Goal: Information Seeking & Learning: Learn about a topic

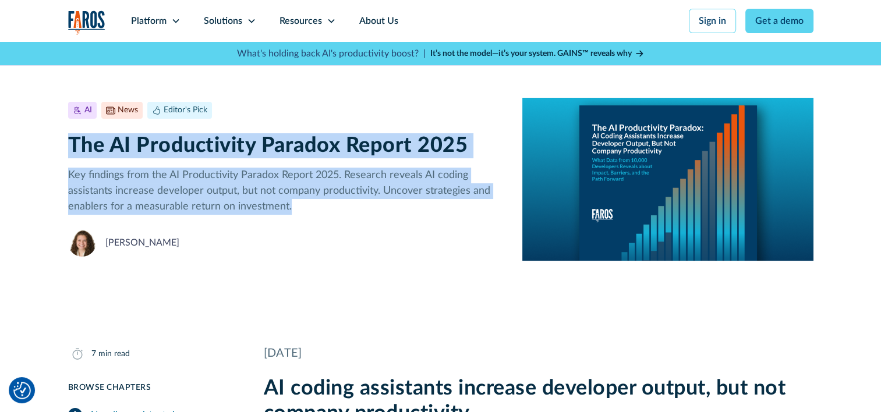
drag, startPoint x: 299, startPoint y: 207, endPoint x: 68, endPoint y: 150, distance: 238.1
click at [68, 150] on div "AI News Editor's Pick [DATE] 7 min read The AI Productivity Paradox Report 2025…" at bounding box center [286, 179] width 436 height 155
copy div "The AI Productivity Paradox Report 2025 Key findings from the AI Productivity P…"
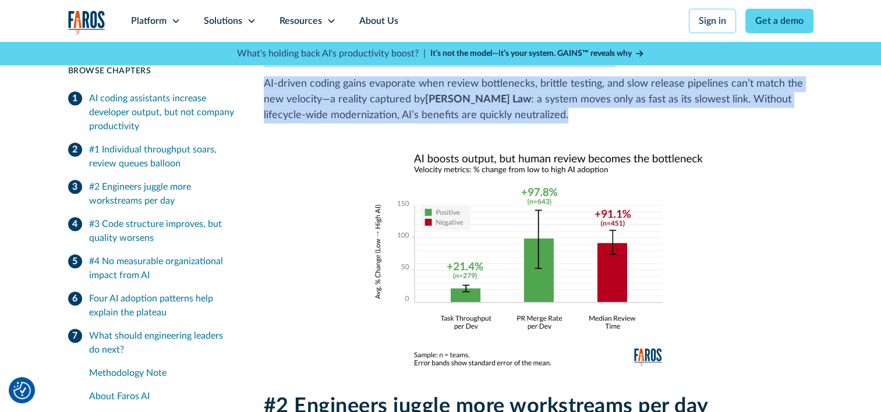
scroll to position [990, 0]
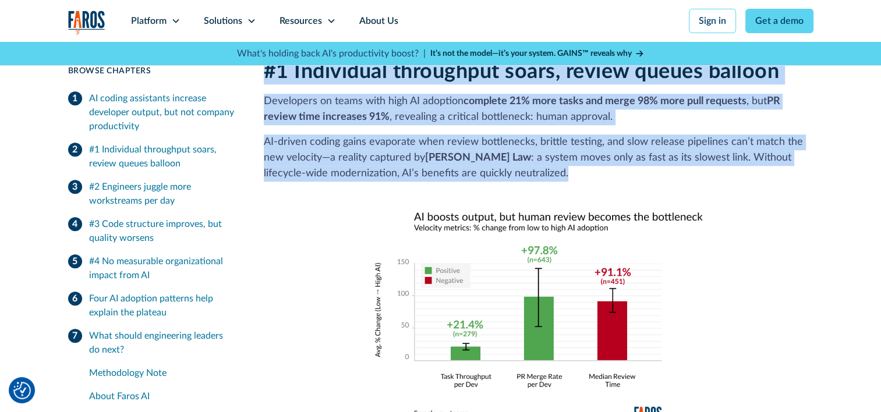
drag, startPoint x: 264, startPoint y: 179, endPoint x: 502, endPoint y: 270, distance: 254.7
copy div "Lore 47, 2358 IP dolors ametconsec adipisci elitseddo eiusmo, tem inc utlabor e…"
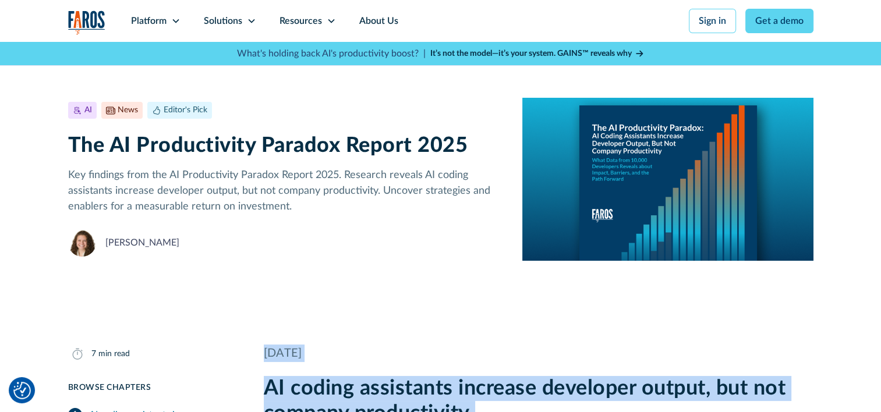
scroll to position [233, 0]
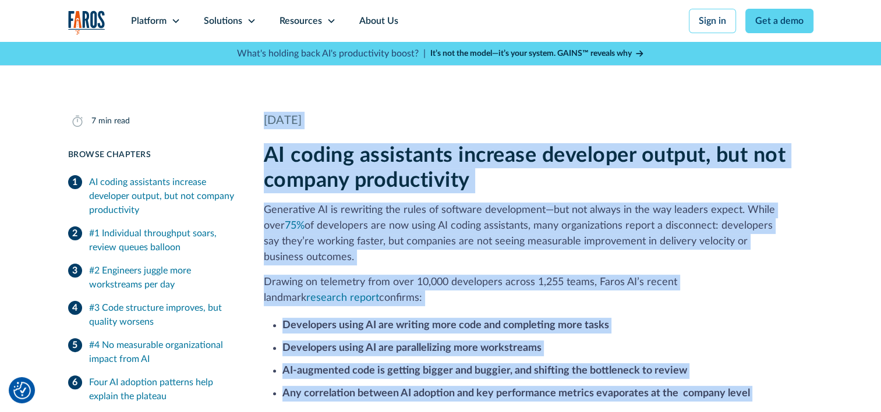
click at [309, 168] on h2 "AI coding assistants increase developer output, but not company productivity" at bounding box center [539, 168] width 550 height 50
click at [266, 116] on div "[DATE]" at bounding box center [539, 120] width 550 height 17
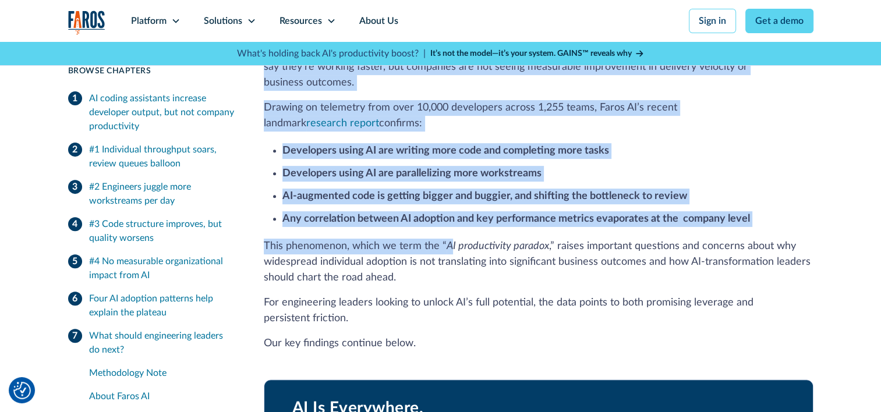
scroll to position [466, 0]
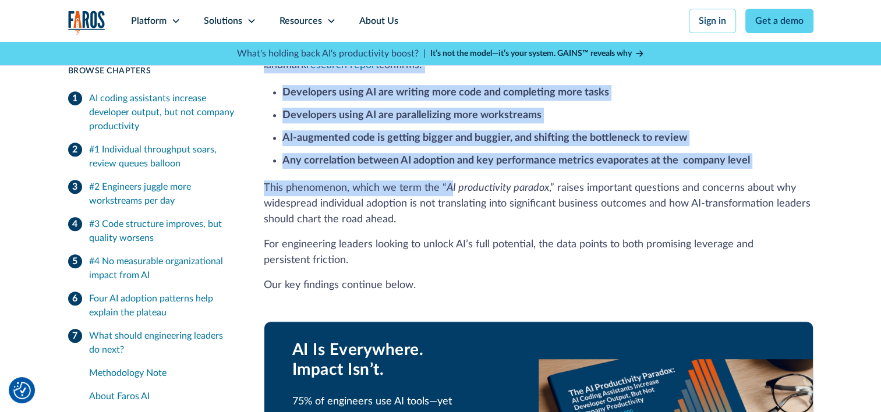
drag, startPoint x: 263, startPoint y: 116, endPoint x: 447, endPoint y: 261, distance: 233.4
copy div "Lore 47, 2358 IP dolors ametconsec adipisci elitseddo eiusmo, tem inc utlabor e…"
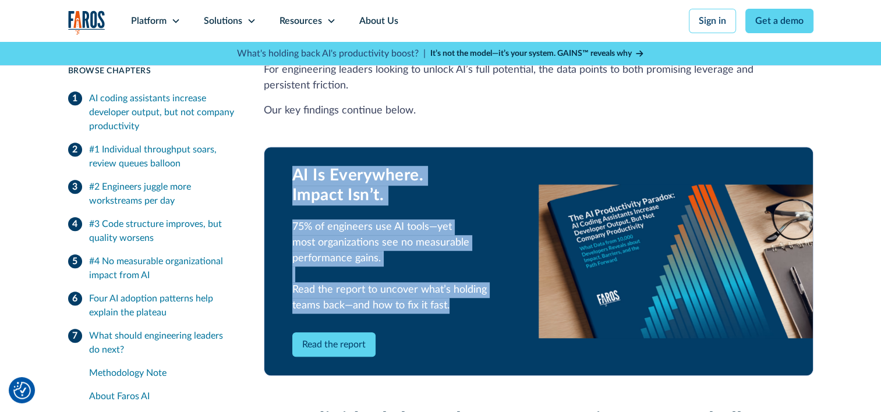
drag, startPoint x: 453, startPoint y: 293, endPoint x: 282, endPoint y: 157, distance: 218.3
click at [282, 157] on div "AI Is Everywhere. Impact Isn’t. 75% of engineers use AI tools—yet most organiza…" at bounding box center [401, 261] width 274 height 228
copy div "AI Is Everywhere. Impact Isn’t. 75% of engineers use AI tools—yet most organiza…"
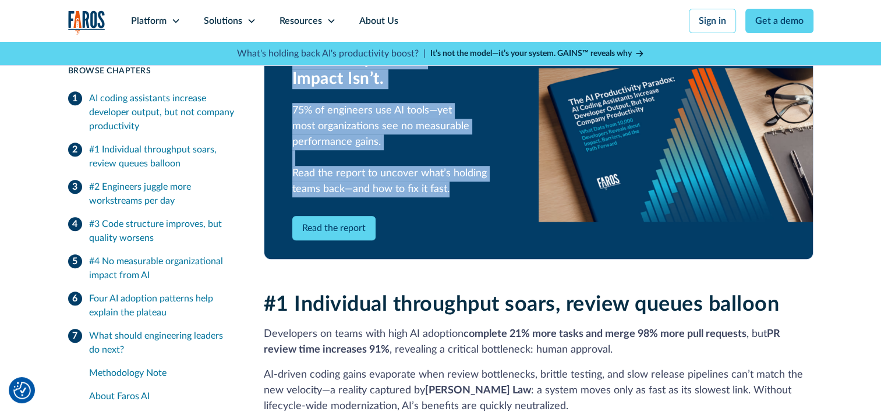
scroll to position [873, 0]
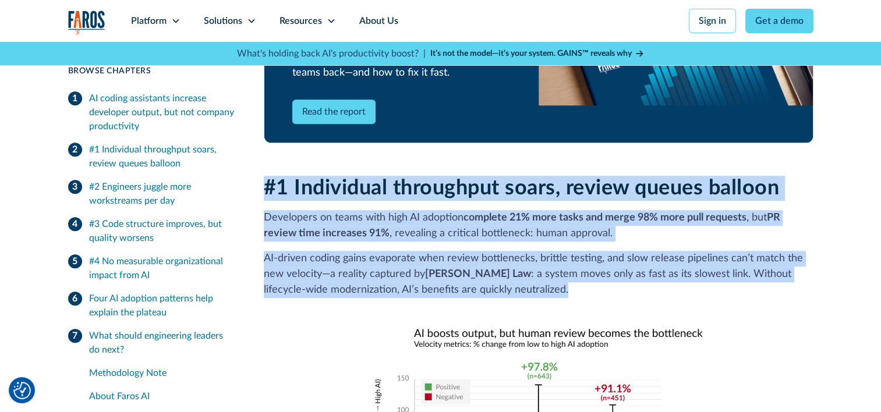
drag, startPoint x: 264, startPoint y: 169, endPoint x: 569, endPoint y: 268, distance: 320.4
copy div "#1 Individual throughput soars, review queues balloon Developers on teams with …"
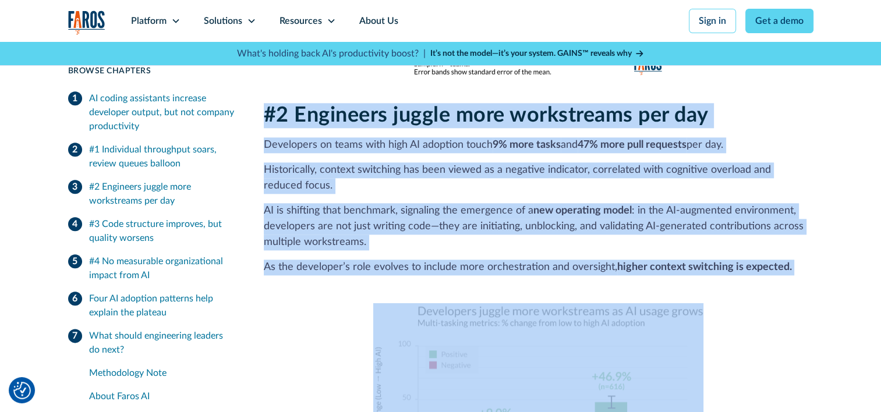
scroll to position [1397, 0]
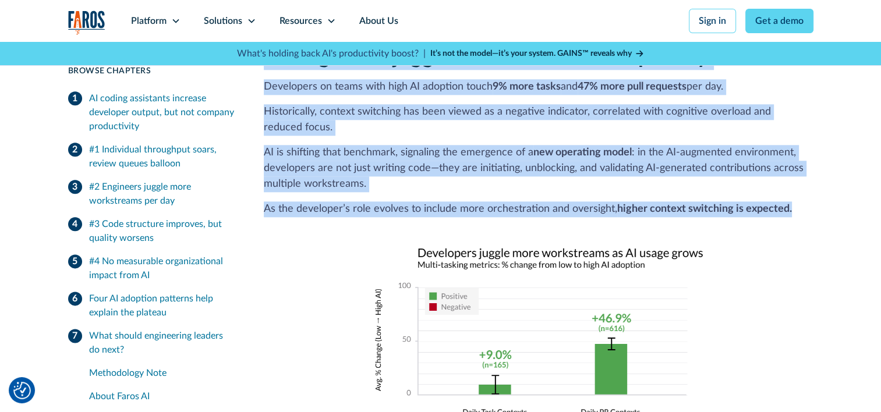
drag, startPoint x: 259, startPoint y: 157, endPoint x: 788, endPoint y: 182, distance: 529.9
copy div "#2 Engineers juggle more workstreams per day Developers on teams with high AI a…"
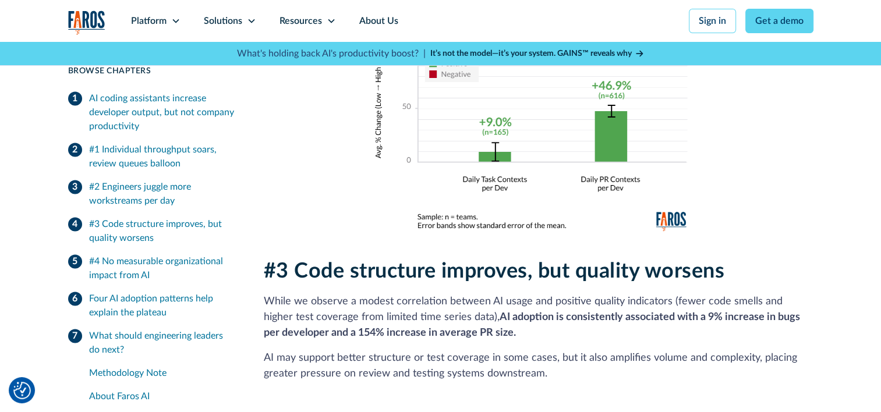
scroll to position [1747, 0]
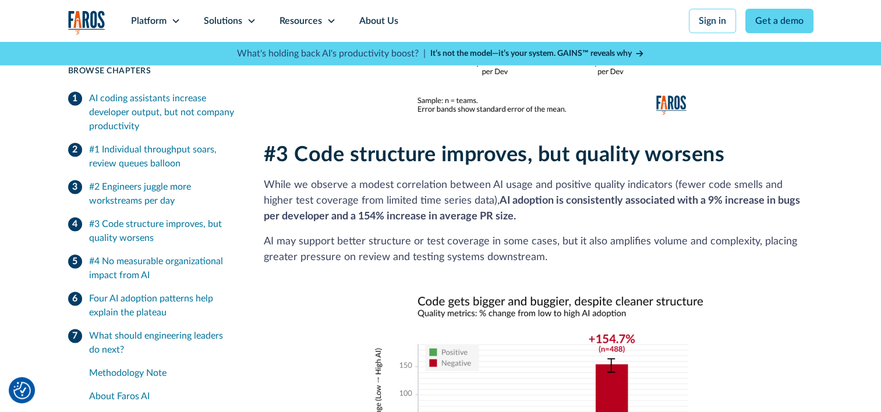
drag, startPoint x: 261, startPoint y: 139, endPoint x: 579, endPoint y: 237, distance: 332.6
copy div "#3 Code structure improves, but quality worsens While we observe a modest corre…"
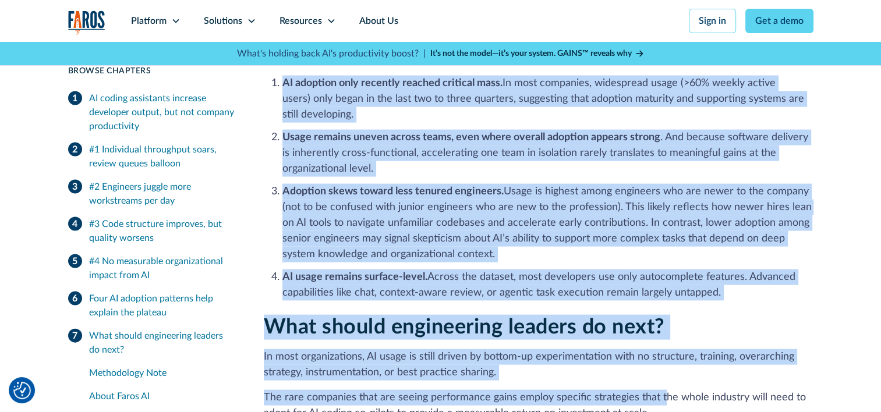
scroll to position [2678, 0]
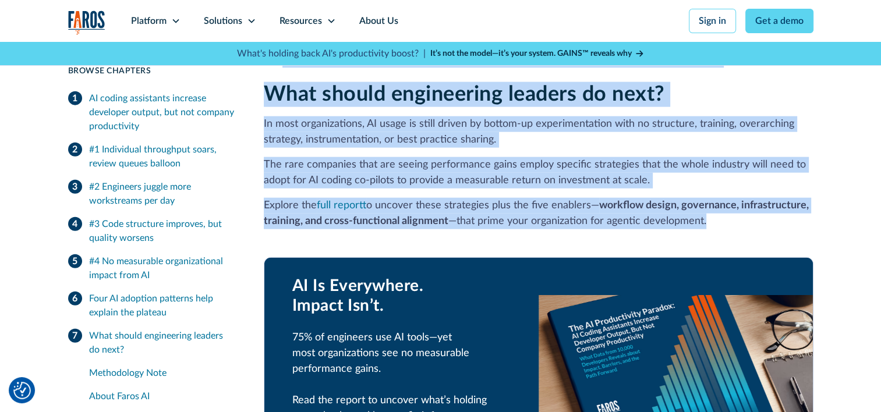
drag, startPoint x: 263, startPoint y: 121, endPoint x: 712, endPoint y: 203, distance: 455.7
copy div "#3 Lo ipsumdolor sitametconsect adipis elit SE Doeiusm tempo inci-utlab etdolor…"
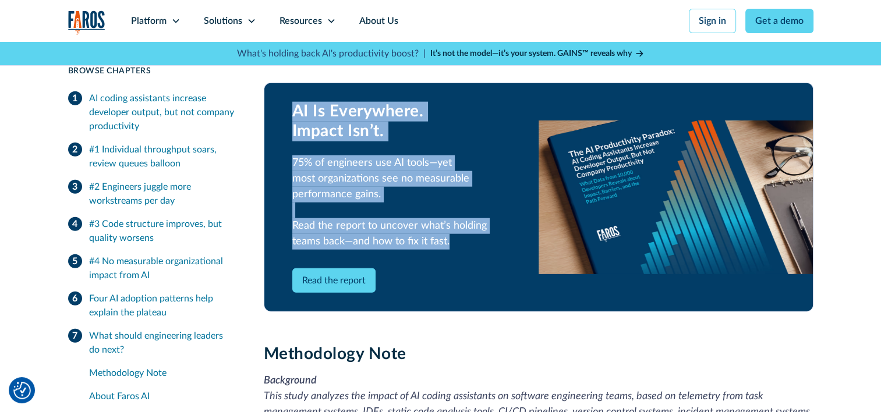
drag, startPoint x: 451, startPoint y: 229, endPoint x: 275, endPoint y: 98, distance: 219.3
click at [275, 98] on div "AI Is Everywhere. Impact Isn’t. 75% of engineers use AI tools—yet most organiza…" at bounding box center [401, 197] width 274 height 228
copy div "AI Is Everywhere. Impact Isn’t. 75% of engineers use AI tools—yet most organiza…"
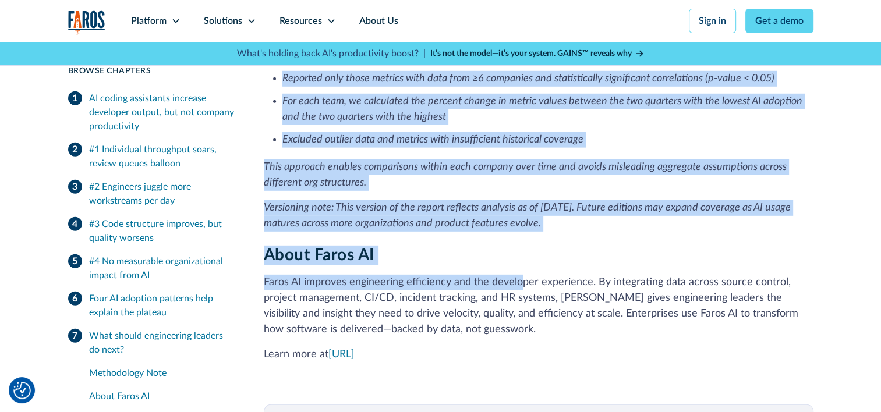
scroll to position [3493, 0]
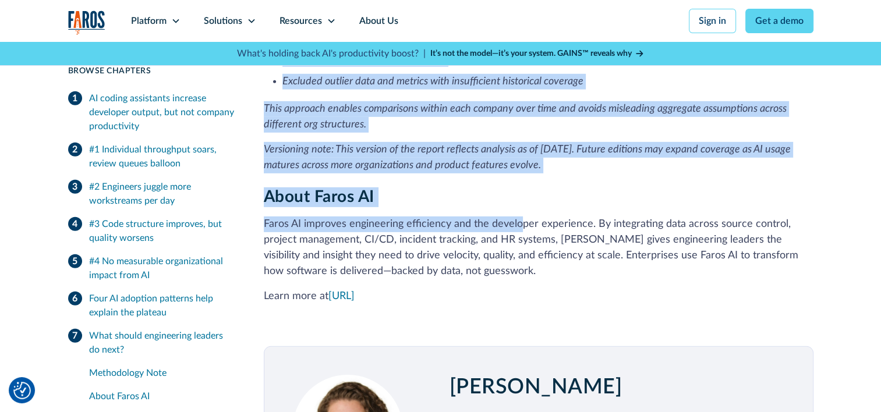
drag, startPoint x: 265, startPoint y: 104, endPoint x: 557, endPoint y: 149, distance: 295.2
copy div "Loremipsumd Sita Consectetu Adip elits doeiusmo tem incidi ut LA etdolo magnaal…"
